Goal: Complete application form

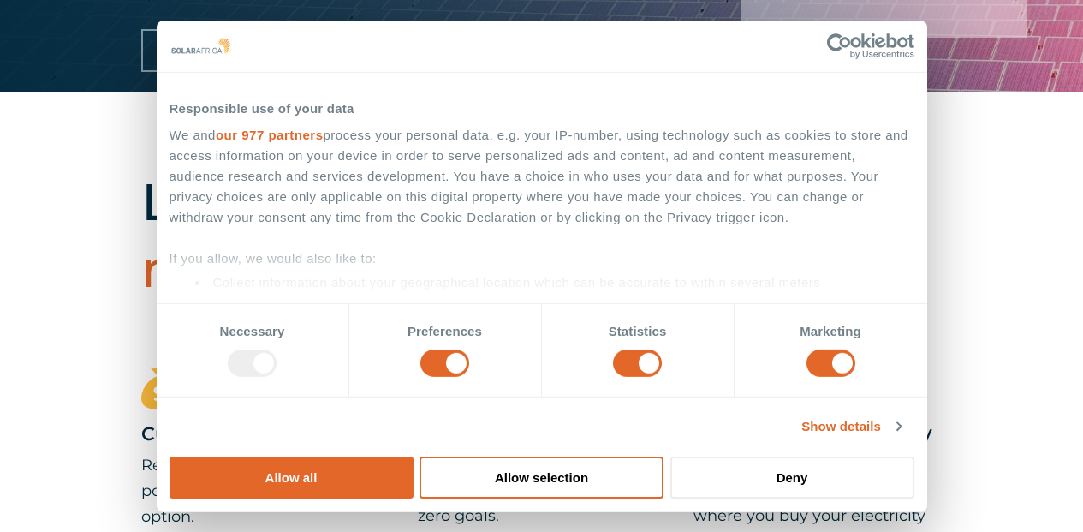
scroll to position [857, 0]
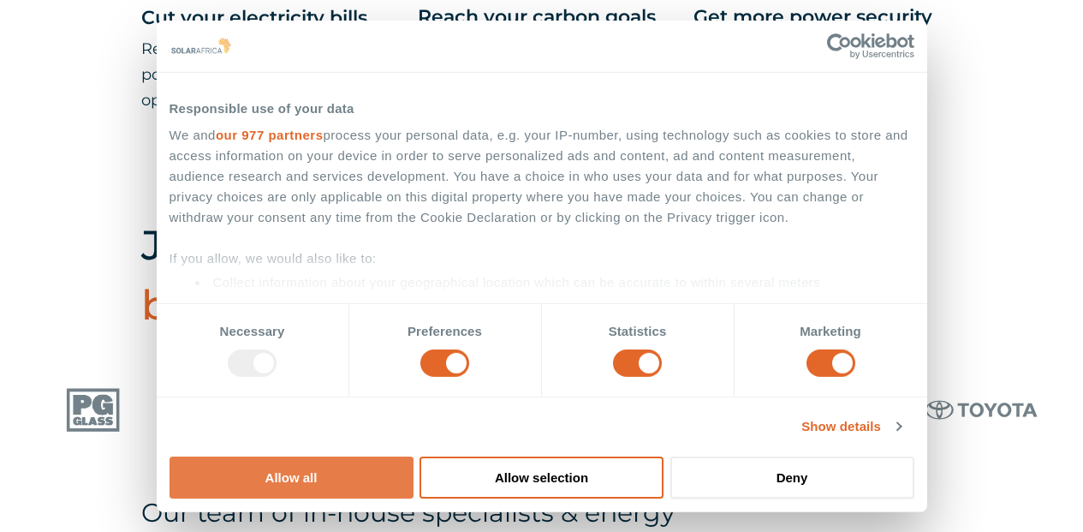
click at [414, 457] on button "Allow all" at bounding box center [292, 478] width 244 height 42
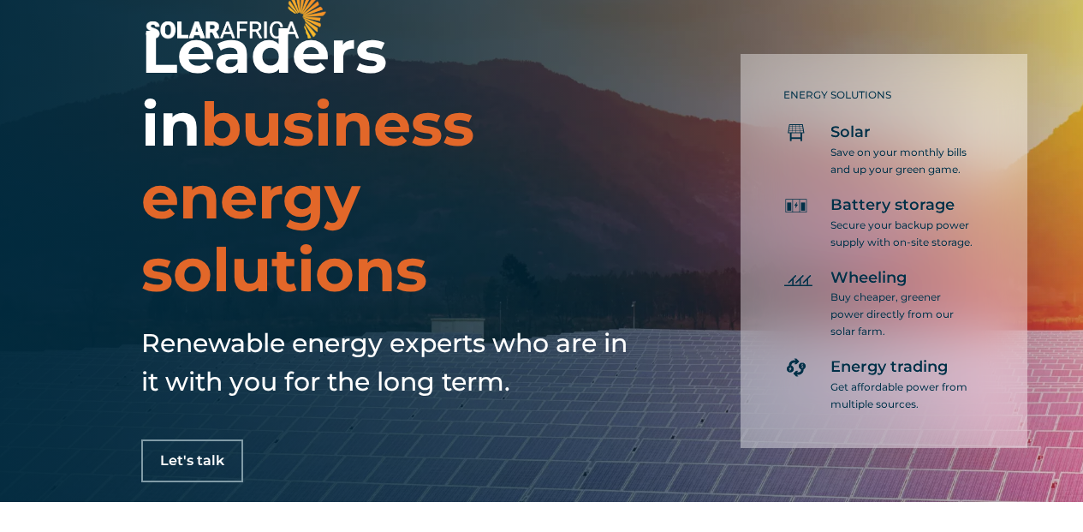
scroll to position [0, 0]
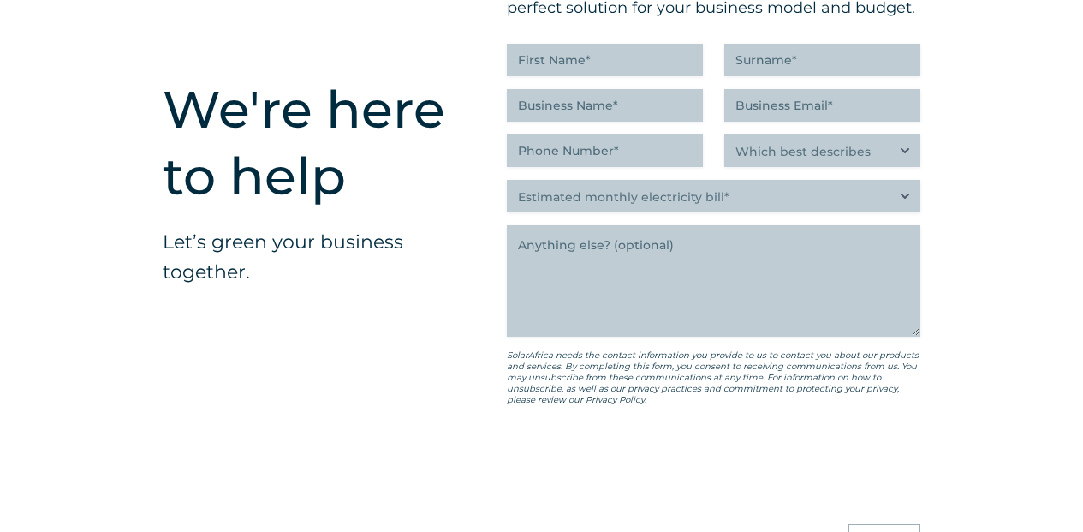
scroll to position [4283, 0]
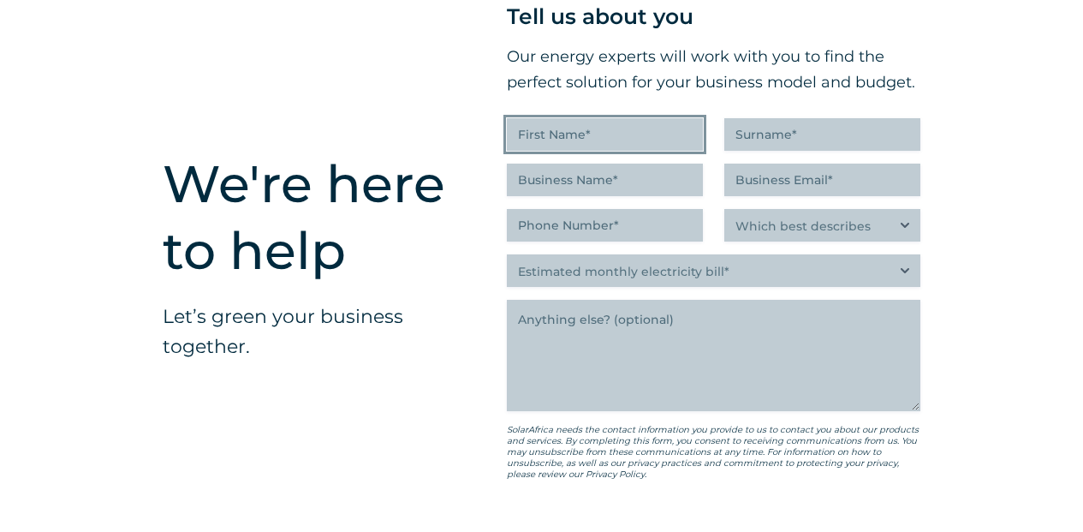
click at [610, 151] on input "First Name (Required)" at bounding box center [605, 134] width 196 height 33
type input "jafta"
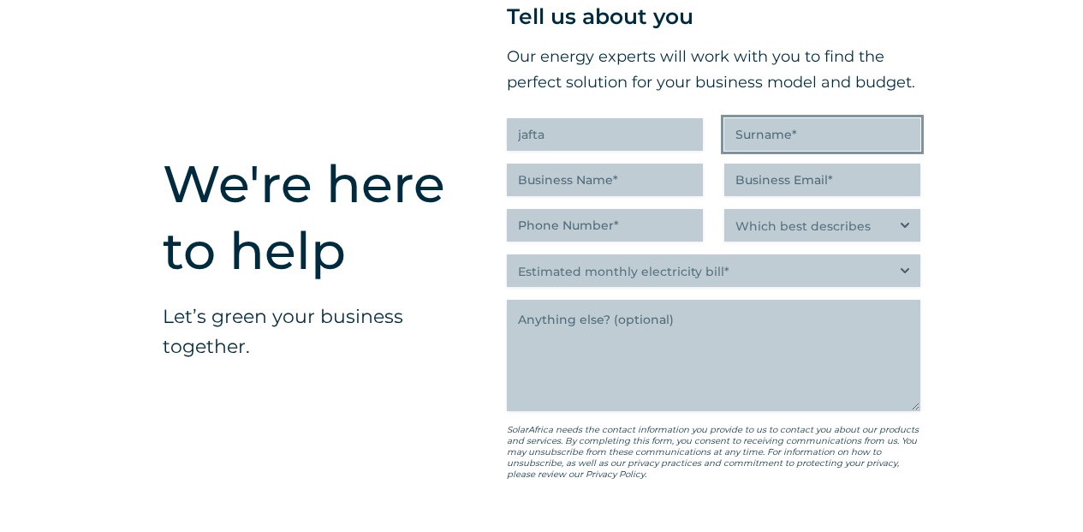
click at [841, 151] on input "Surname (Required)" at bounding box center [823, 134] width 196 height 33
type input "sekaleli"
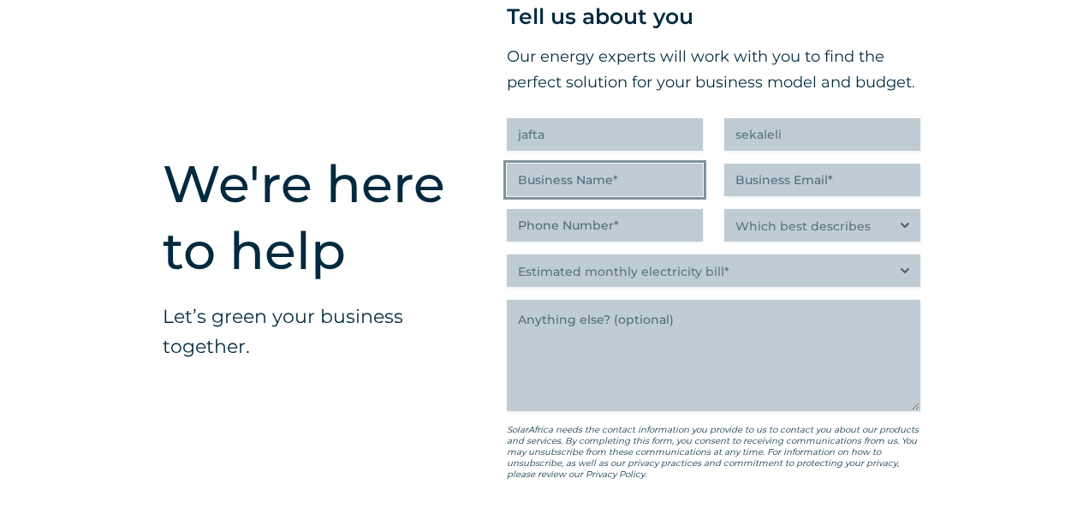
click at [624, 196] on input "Business Name (Required)" at bounding box center [605, 180] width 196 height 33
type input "[PERSON_NAME] energy"
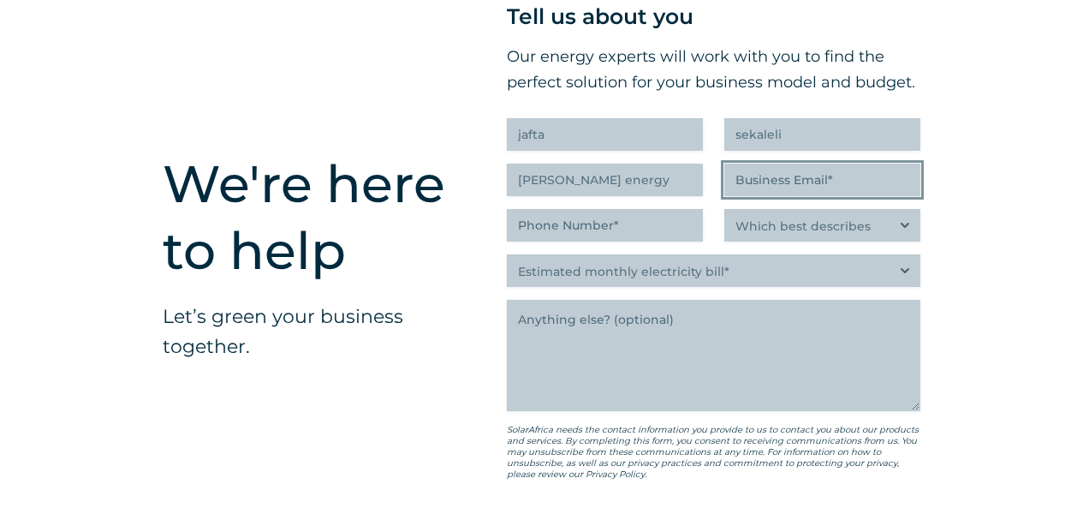
click at [796, 196] on input "Business Email (Required)" at bounding box center [823, 180] width 196 height 33
type input "[EMAIL_ADDRESS][DOMAIN_NAME]"
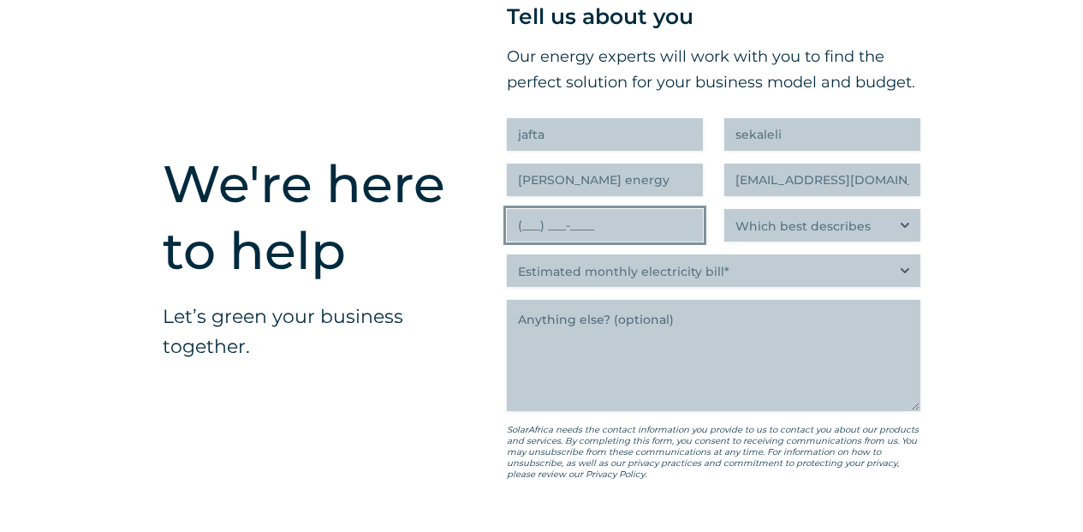
click at [646, 242] on input "(___) ___-____" at bounding box center [605, 225] width 196 height 33
type input "(071) 344-2695"
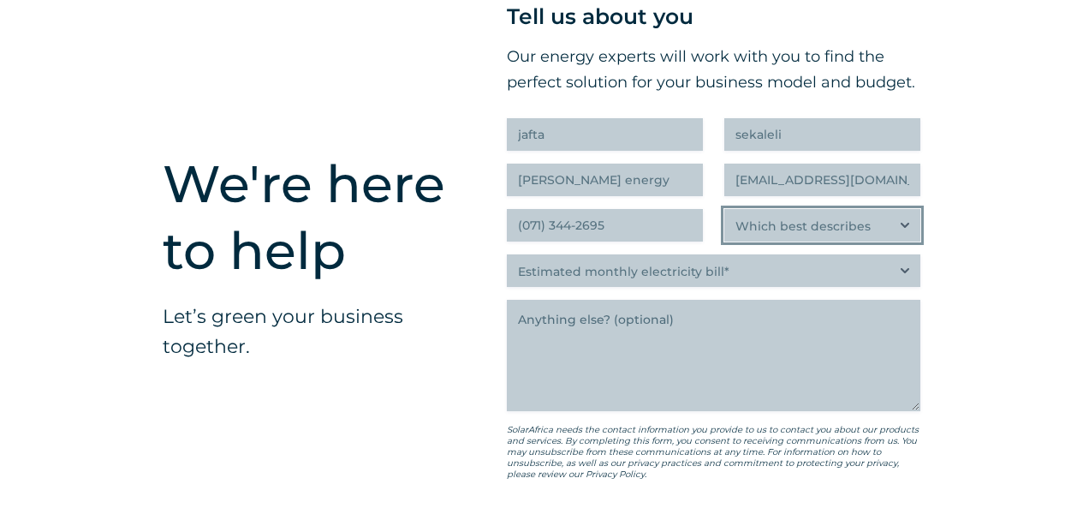
click at [906, 242] on select "Which best describes you?* Researching and identifying the best energy solution…" at bounding box center [823, 225] width 196 height 33
click at [1003, 343] on div "We're here to help Let’s green your business together. " (Required) " indicates…" at bounding box center [541, 326] width 1083 height 851
click at [905, 242] on select "Which best describes you?* Researching and identifying the best energy solution…" at bounding box center [823, 225] width 196 height 33
select select "C-suite executive or director looking for an energy solution that delivers the …"
click at [725, 242] on select "Which best describes you?* Researching and identifying the best energy solution…" at bounding box center [823, 225] width 196 height 33
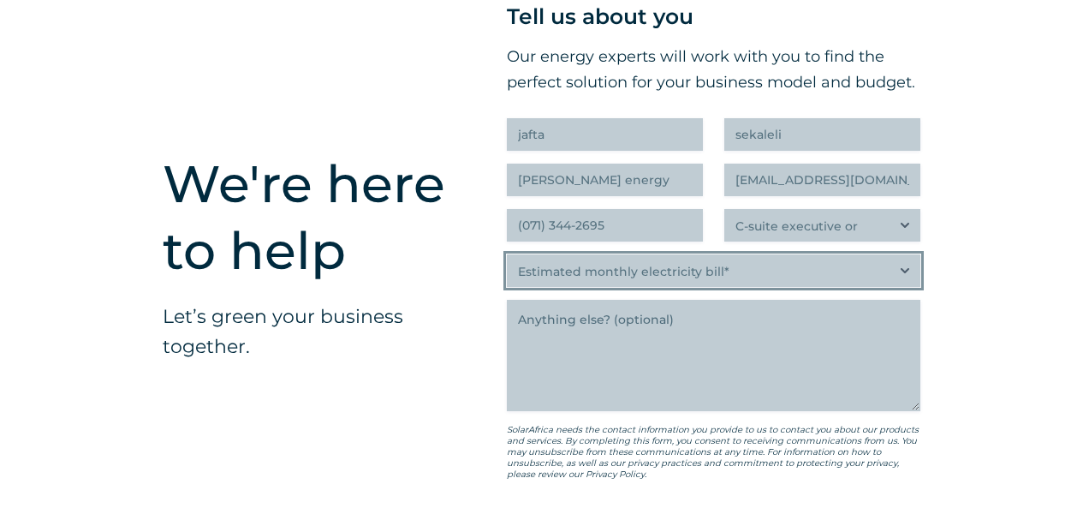
click at [906, 287] on select "Estimated monthly electricity bill* Less than R500K More than R500K" at bounding box center [714, 270] width 414 height 33
select select "More than R500K"
click at [507, 287] on select "Estimated monthly electricity bill* Less than R500K More than R500K" at bounding box center [714, 270] width 414 height 33
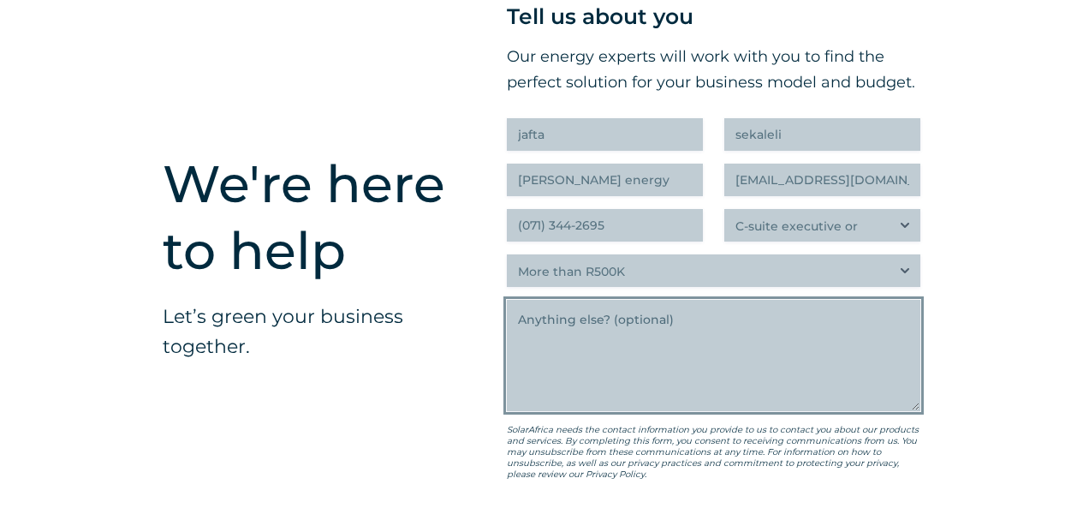
click at [702, 359] on textarea "Anything else" at bounding box center [714, 355] width 414 height 111
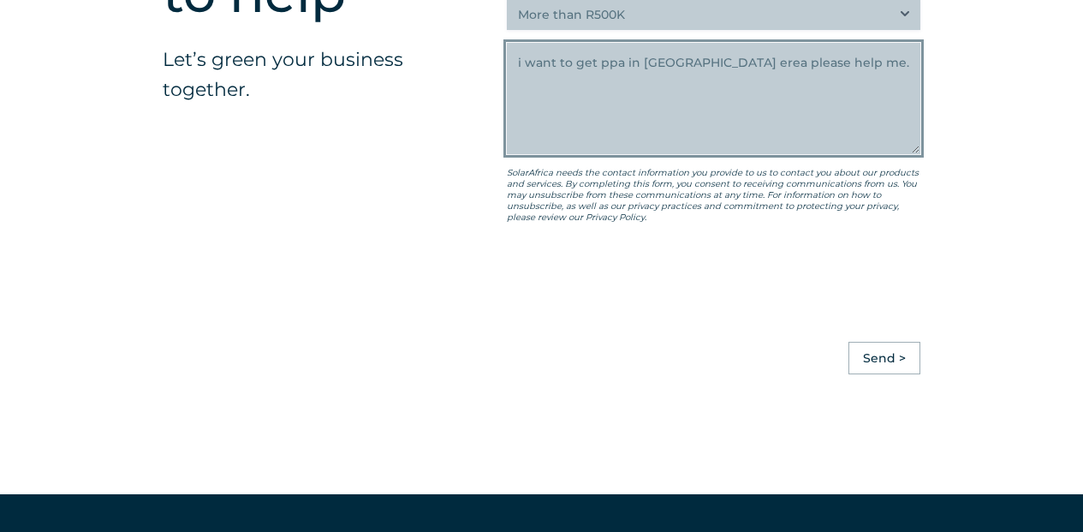
type textarea "i want to get ppa in [GEOGRAPHIC_DATA] erea please help me."
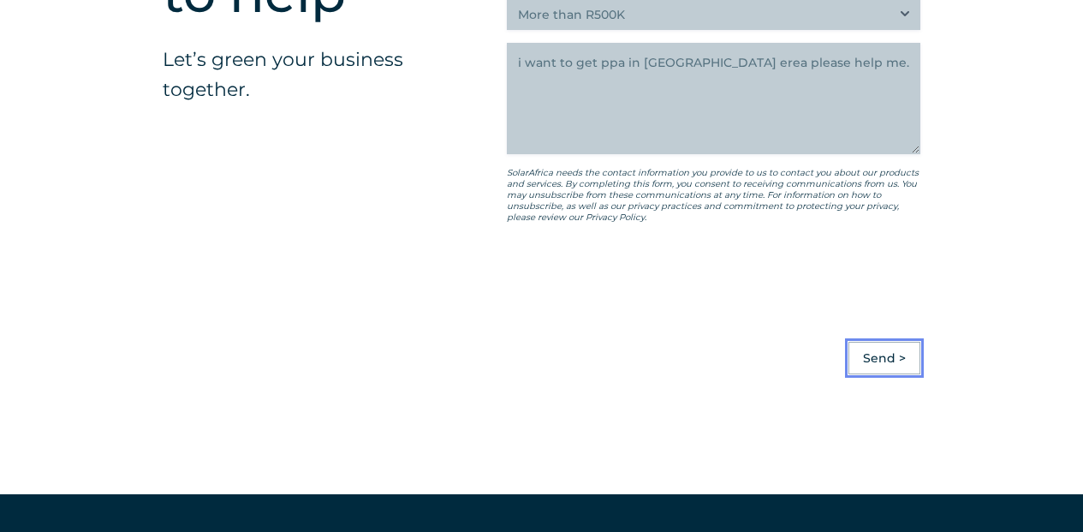
click at [879, 374] on input "Send >" at bounding box center [885, 358] width 72 height 33
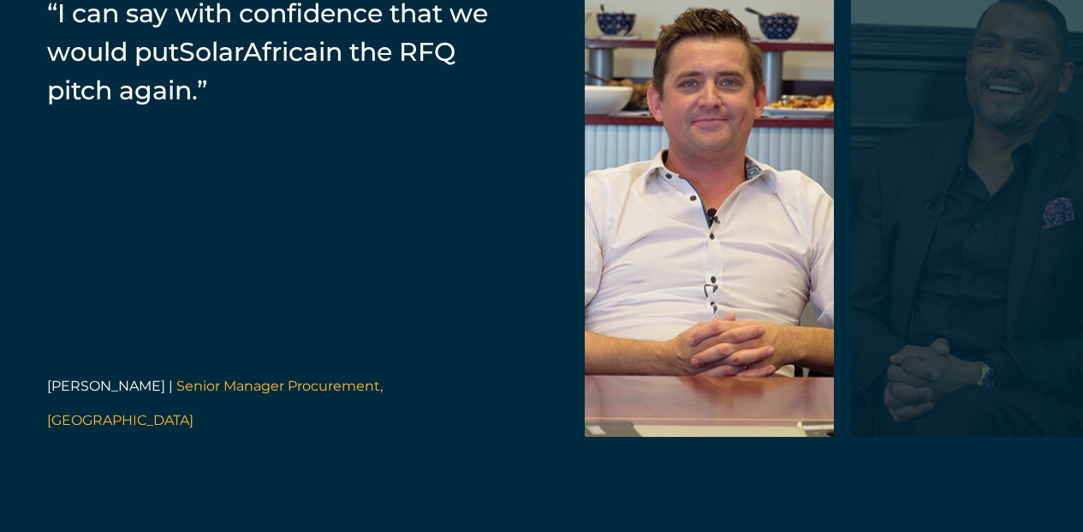
scroll to position [3632, 0]
